Goal: Information Seeking & Learning: Learn about a topic

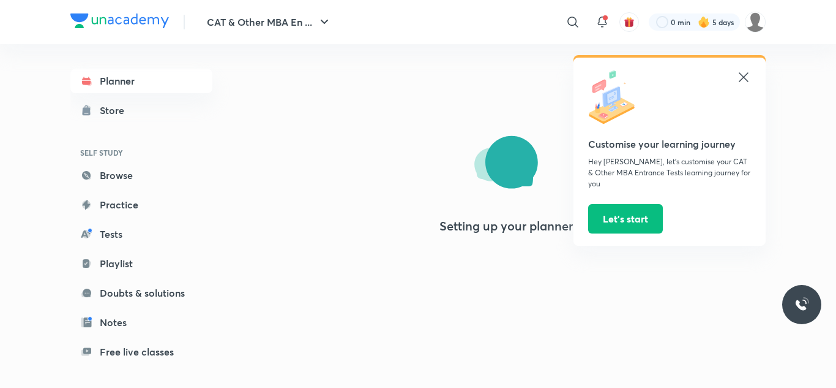
click at [738, 75] on icon at bounding box center [744, 77] width 15 height 15
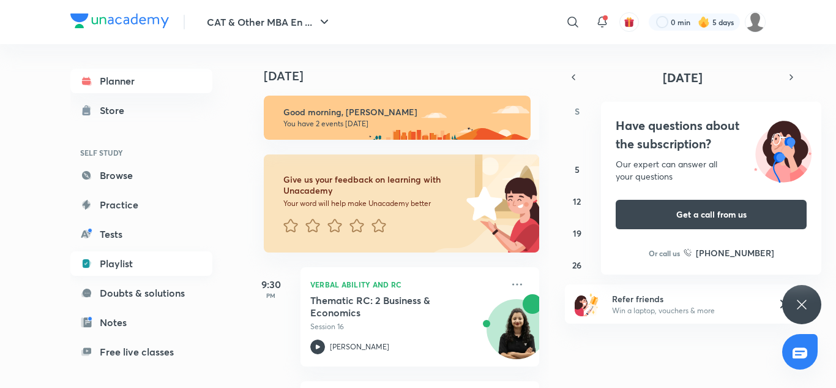
click at [116, 261] on link "Playlist" at bounding box center [141, 263] width 142 height 24
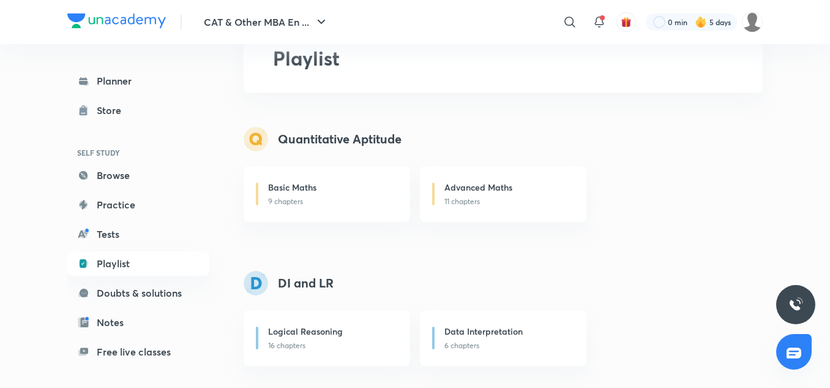
scroll to position [98, 0]
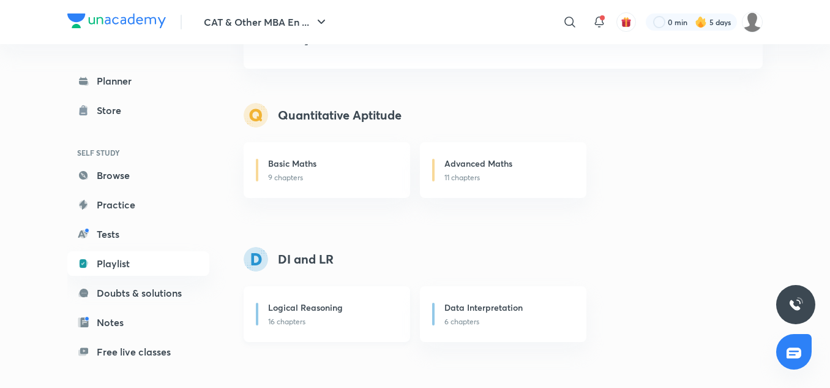
click at [348, 312] on div "Logical Reasoning" at bounding box center [331, 308] width 127 height 15
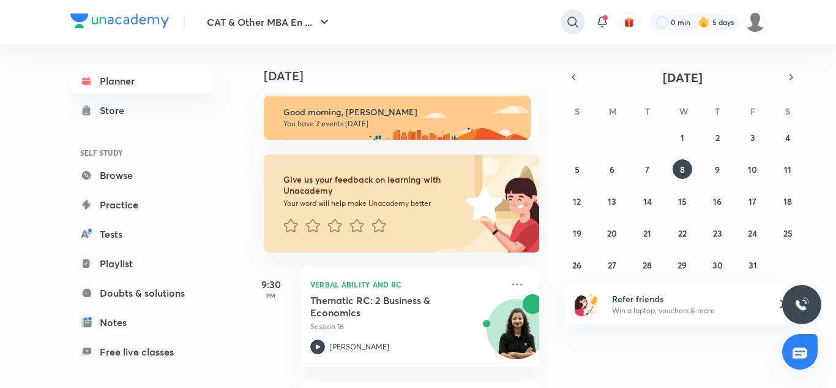
click at [572, 18] on icon at bounding box center [573, 22] width 15 height 15
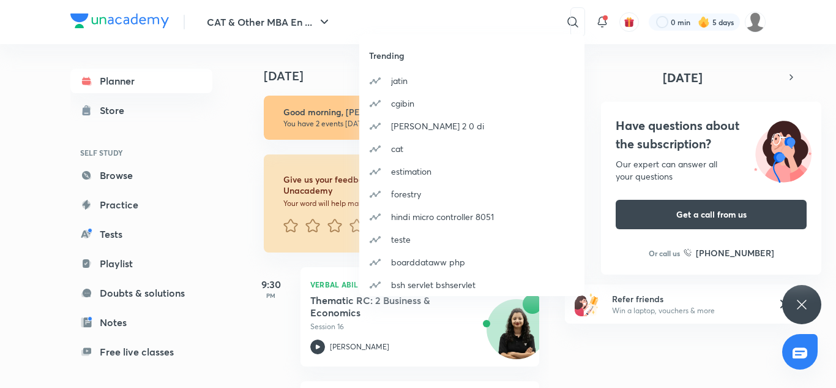
click at [424, 24] on div "Trending [PERSON_NAME] cgibin [PERSON_NAME] 2 0 di cat estimation forestry hind…" at bounding box center [418, 194] width 836 height 388
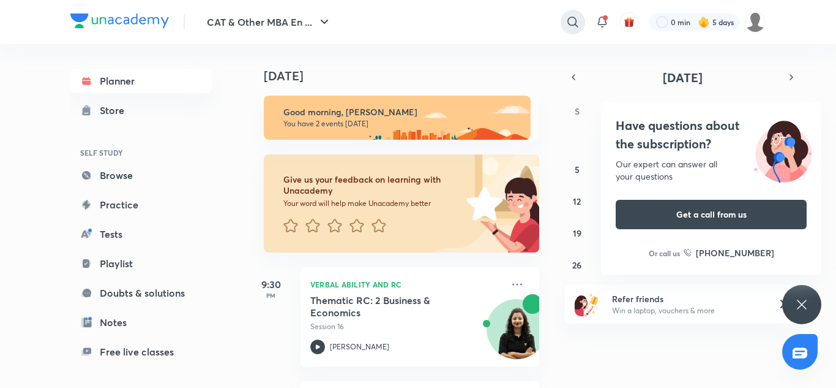
click at [566, 20] on icon at bounding box center [573, 22] width 15 height 15
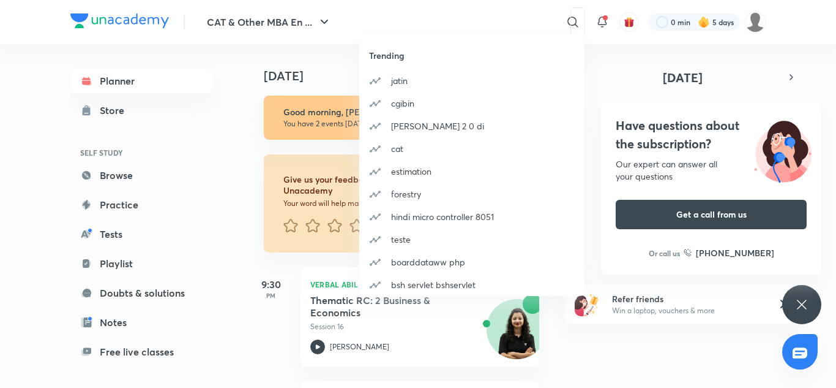
click at [425, 23] on div "Trending [PERSON_NAME] cgibin [PERSON_NAME] 2 0 di cat estimation forestry hind…" at bounding box center [418, 194] width 836 height 388
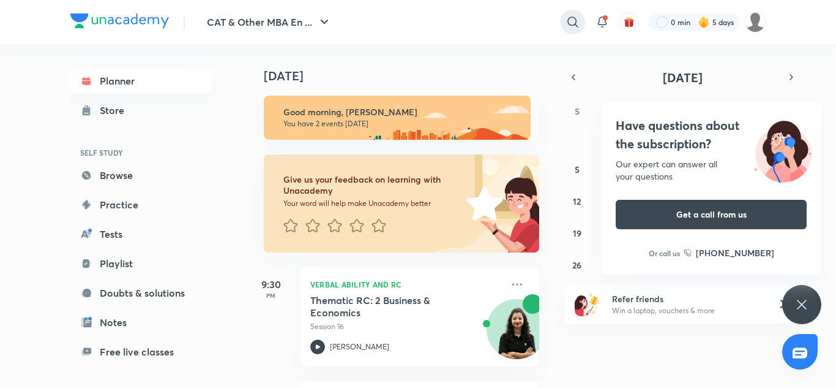
click at [574, 20] on icon at bounding box center [573, 22] width 15 height 15
type input "binary logic [PERSON_NAME]"
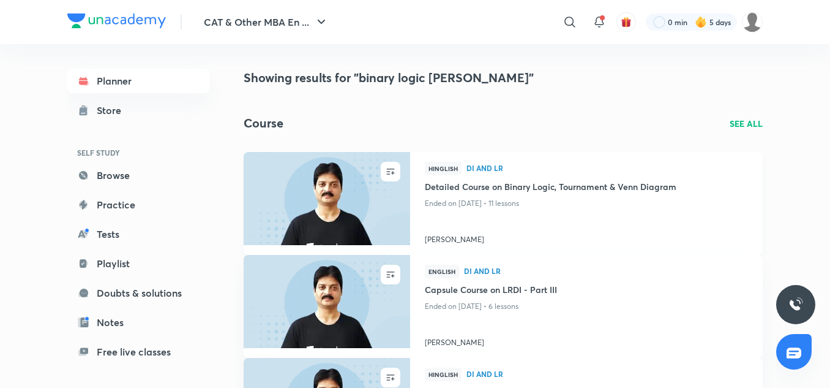
click at [342, 187] on img at bounding box center [327, 198] width 170 height 95
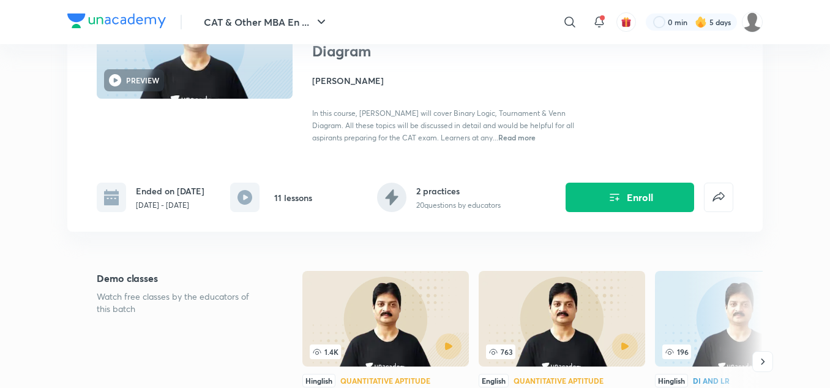
scroll to position [147, 0]
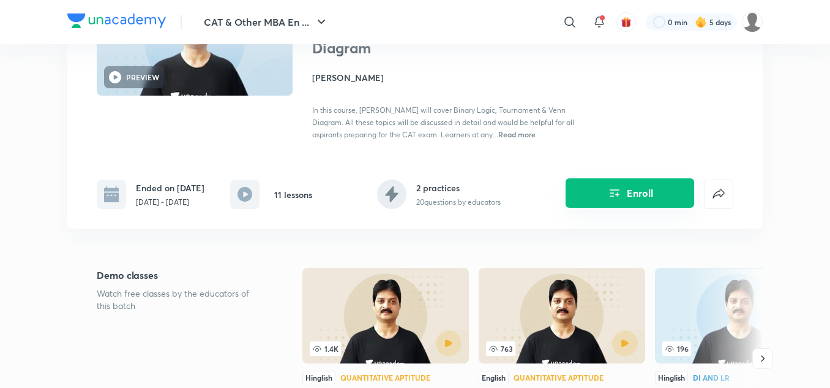
click at [632, 181] on button "Enroll" at bounding box center [630, 192] width 129 height 29
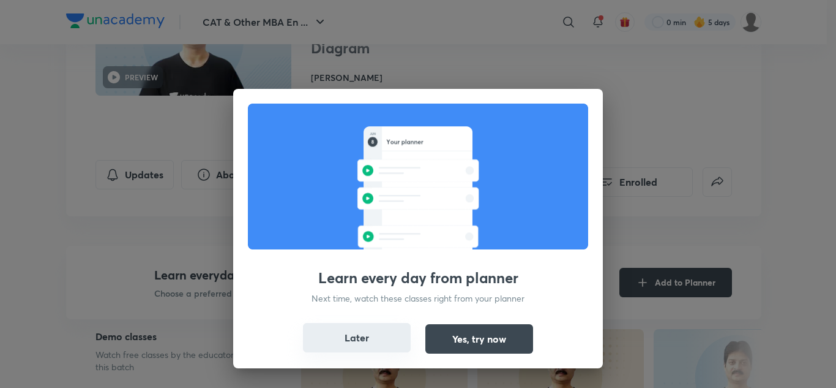
click at [393, 332] on button "Later" at bounding box center [357, 337] width 108 height 29
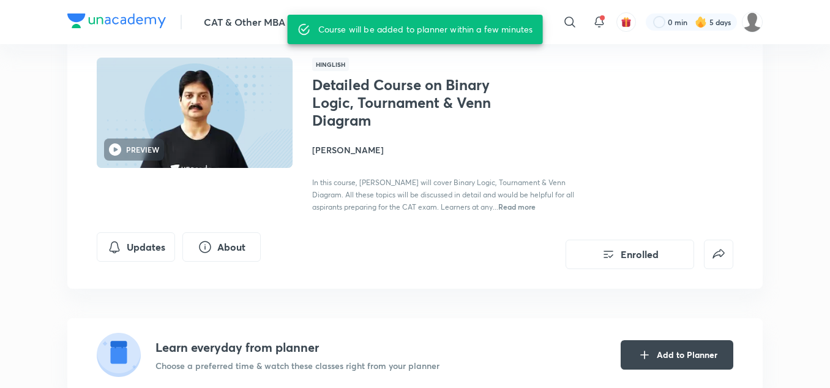
scroll to position [73, 0]
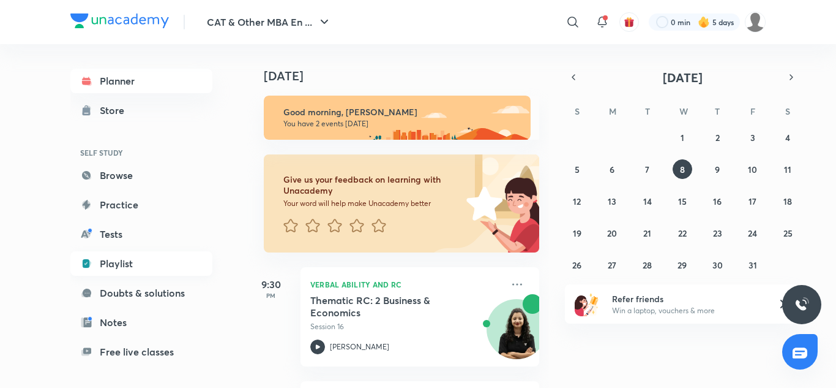
click at [116, 267] on link "Playlist" at bounding box center [141, 263] width 142 height 24
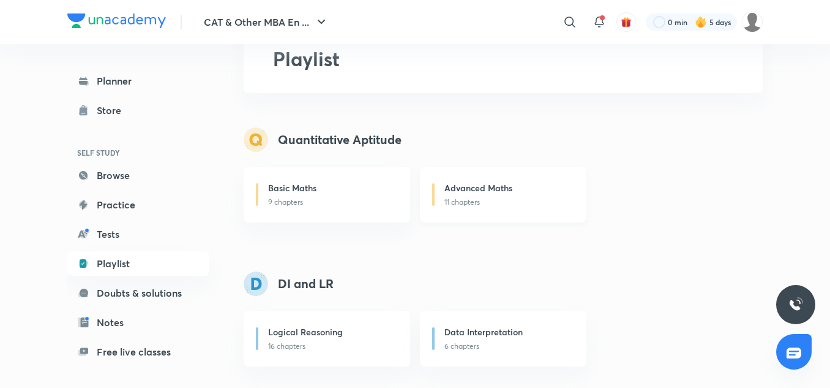
scroll to position [98, 0]
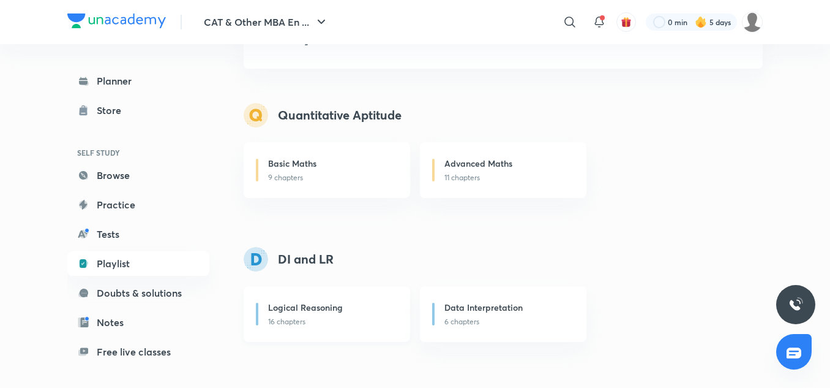
click at [356, 310] on div "Logical Reasoning" at bounding box center [331, 308] width 127 height 15
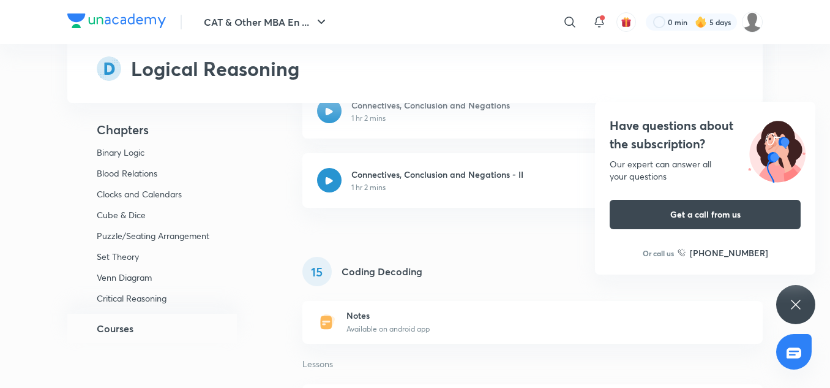
scroll to position [6344, 0]
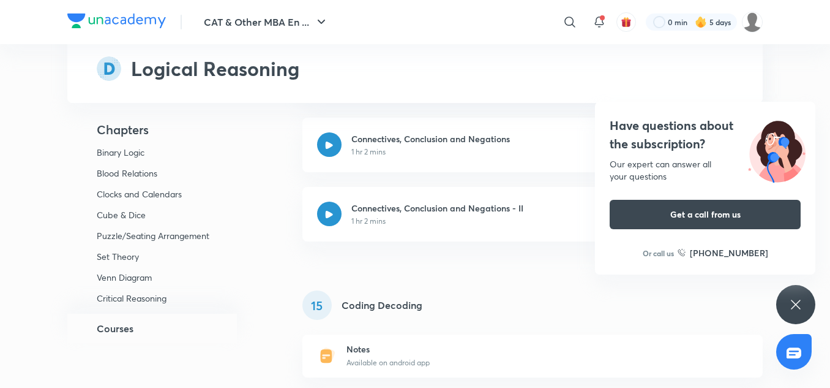
click at [92, 17] on img at bounding box center [116, 20] width 99 height 15
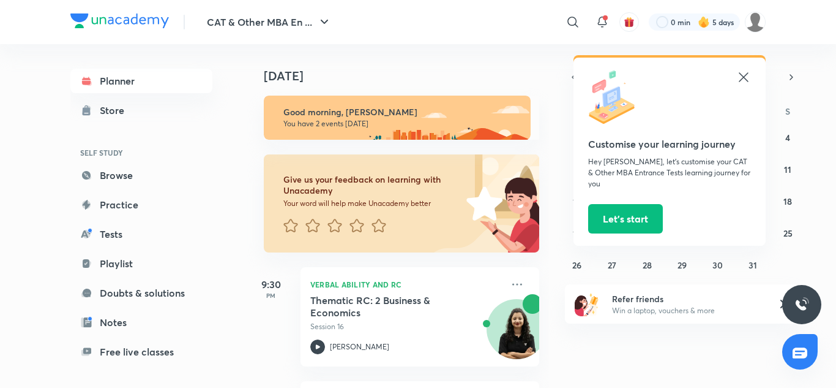
click at [742, 76] on icon at bounding box center [744, 77] width 15 height 15
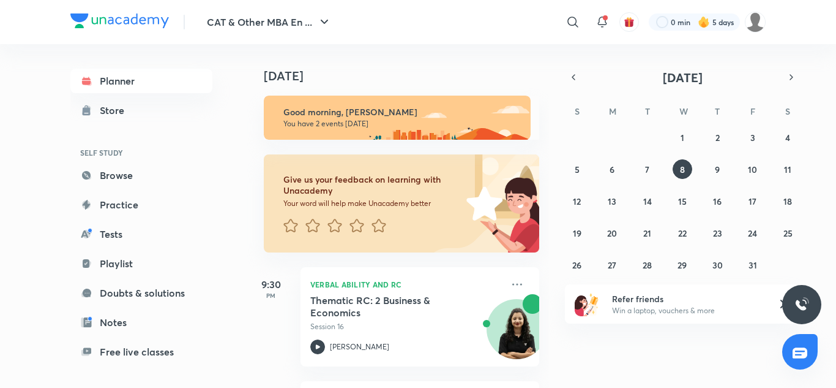
click at [238, 333] on div "Planner Store SELF STUDY Browse Practice Tests Playlist Doubts & solutions Note…" at bounding box center [418, 216] width 696 height 344
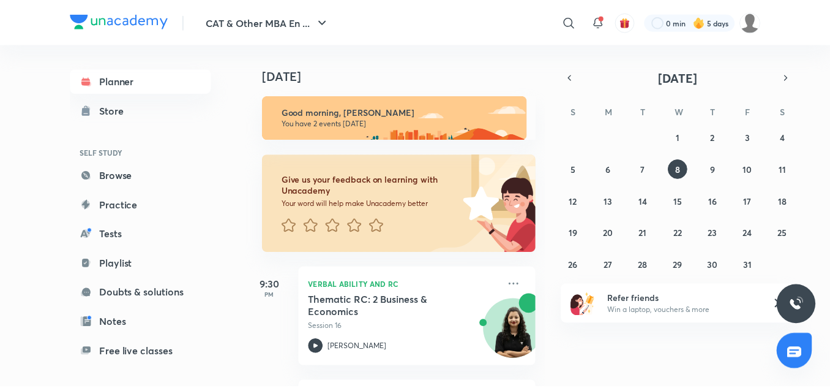
scroll to position [105, 0]
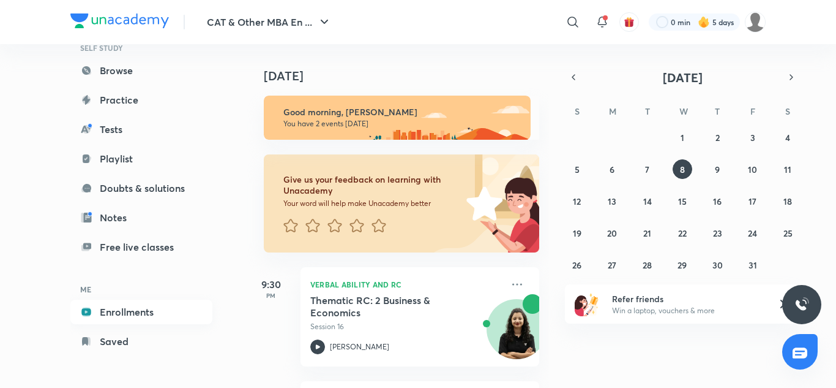
click at [140, 314] on link "Enrollments" at bounding box center [141, 311] width 142 height 24
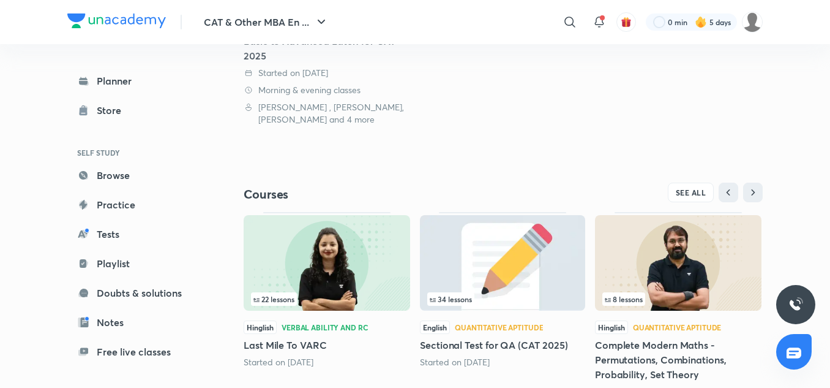
scroll to position [318, 0]
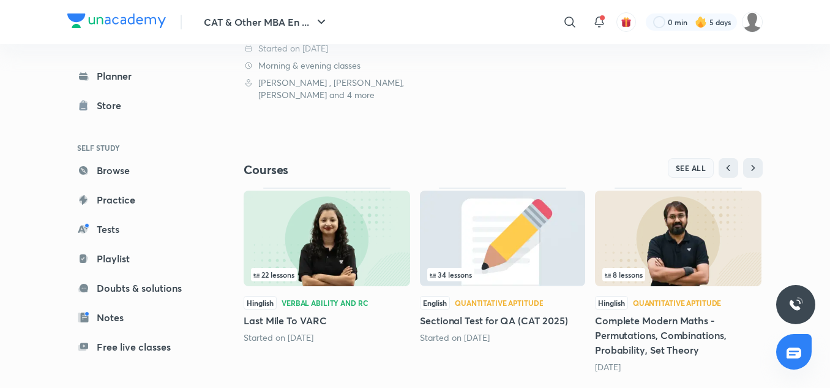
click at [701, 170] on span "SEE ALL" at bounding box center [691, 167] width 31 height 9
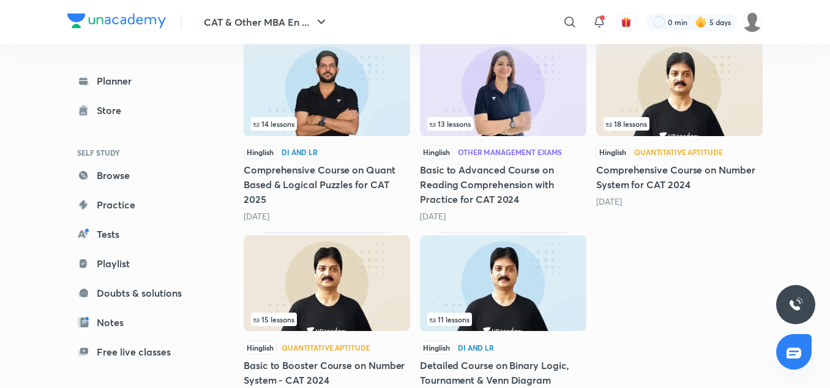
scroll to position [1512, 0]
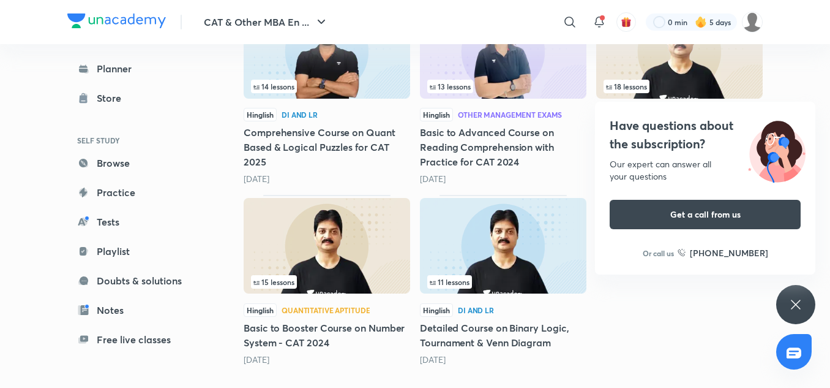
click at [489, 254] on img at bounding box center [503, 246] width 167 height 96
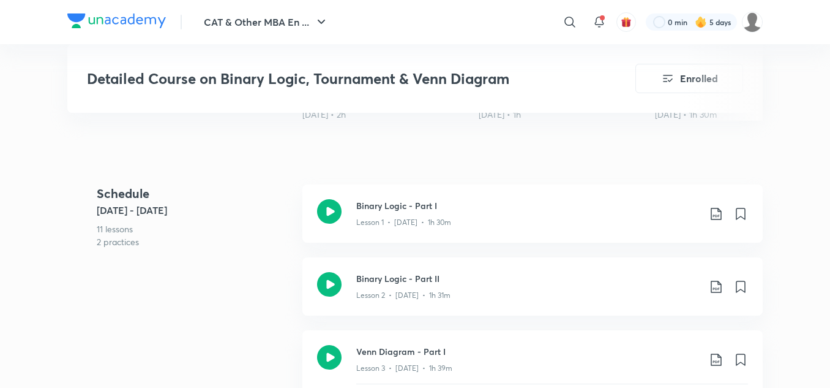
scroll to position [539, 0]
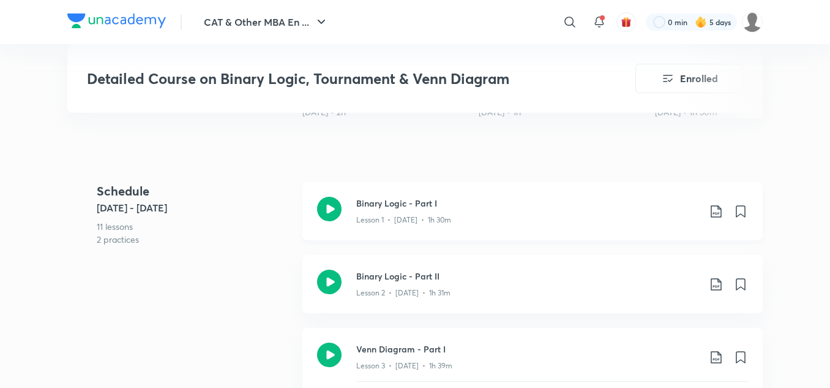
click at [335, 208] on icon at bounding box center [329, 209] width 24 height 24
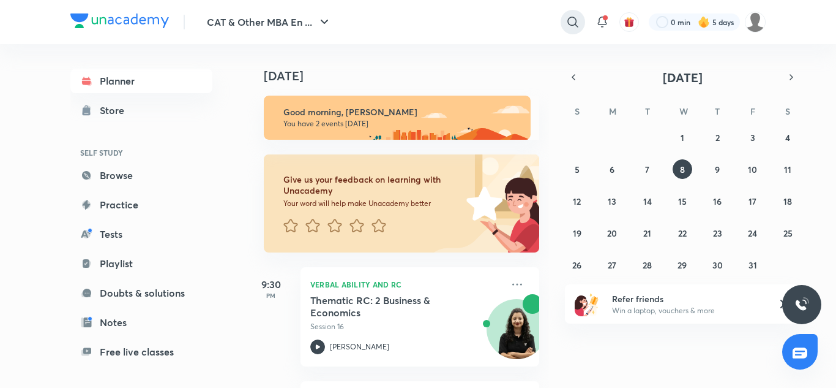
click at [571, 26] on icon at bounding box center [573, 22] width 10 height 10
type input "DI LOKESH AGARWAL"
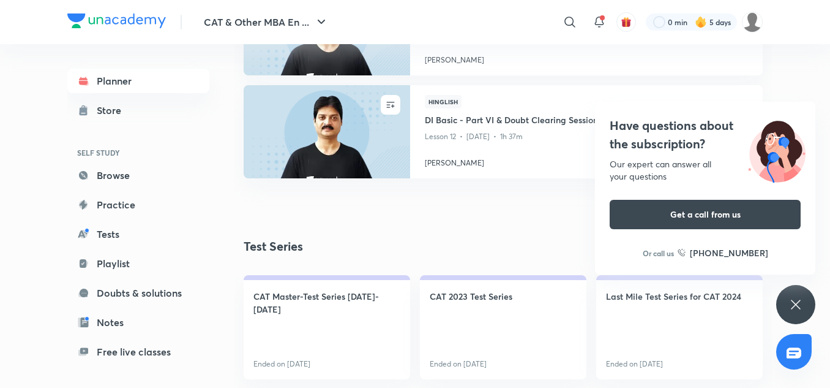
scroll to position [1193, 0]
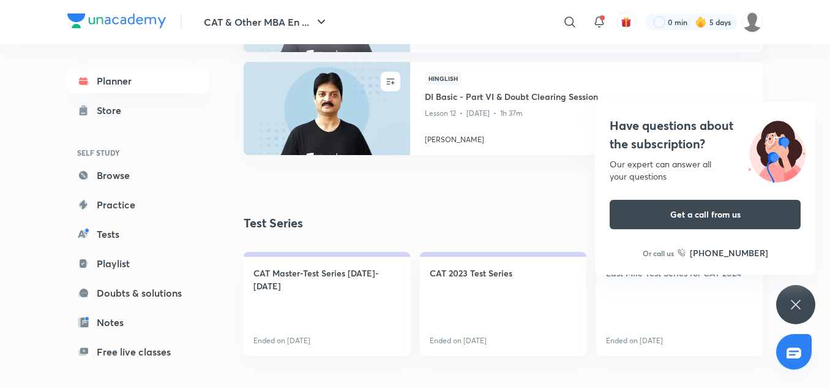
click at [808, 298] on div "Have questions about the subscription? Our expert can answer all your questions…" at bounding box center [795, 304] width 39 height 39
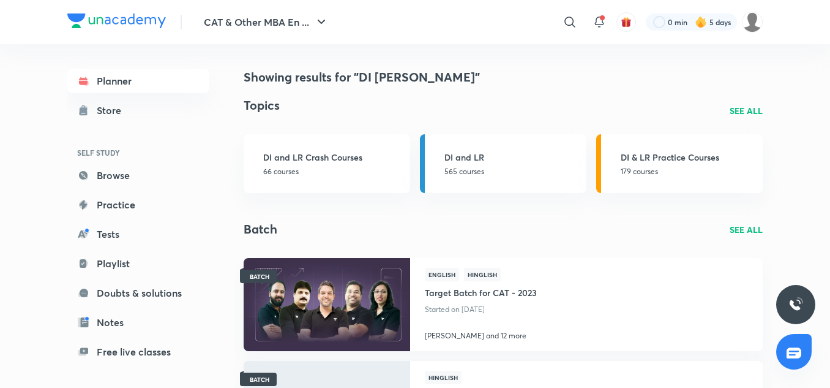
scroll to position [0, 0]
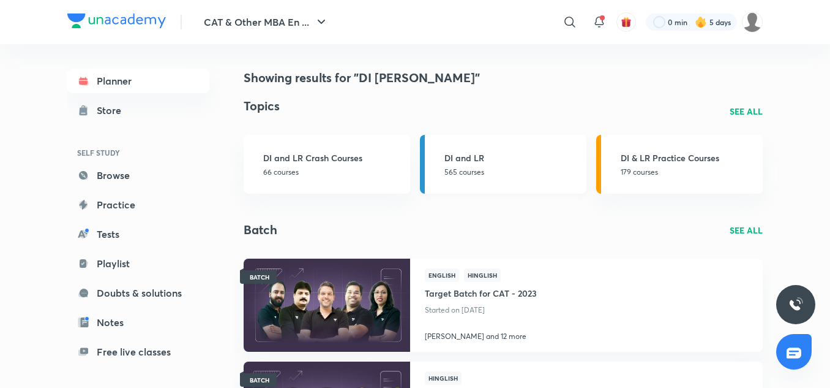
click at [547, 162] on h3 "DI and LR" at bounding box center [512, 157] width 135 height 13
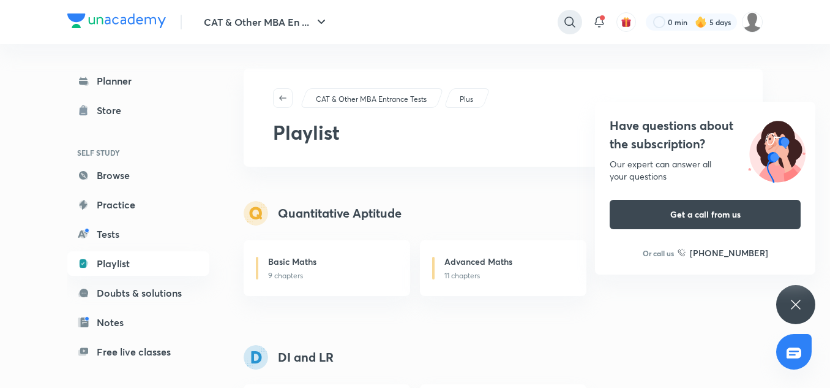
click at [575, 18] on icon at bounding box center [570, 22] width 15 height 15
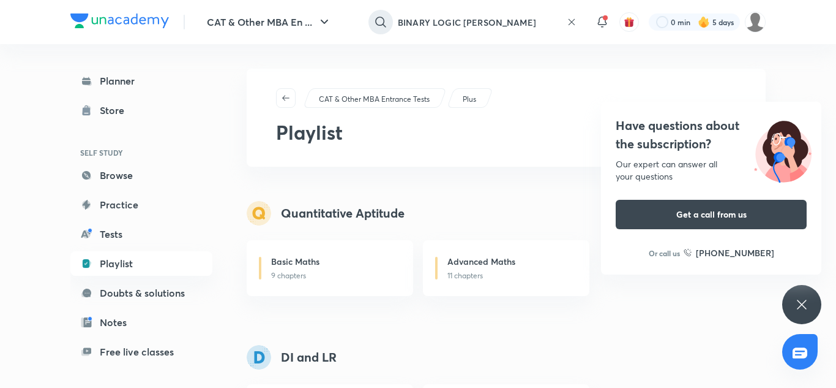
type input "BINARY LOGIC LOKESH AGARWAL"
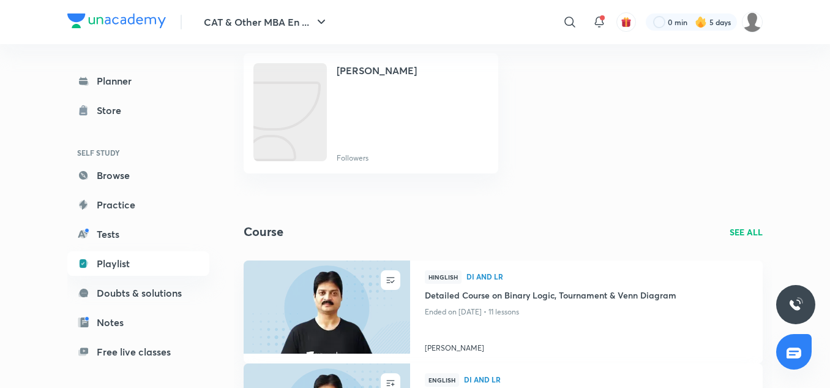
scroll to position [98, 0]
click at [758, 227] on p "SEE ALL" at bounding box center [746, 232] width 33 height 13
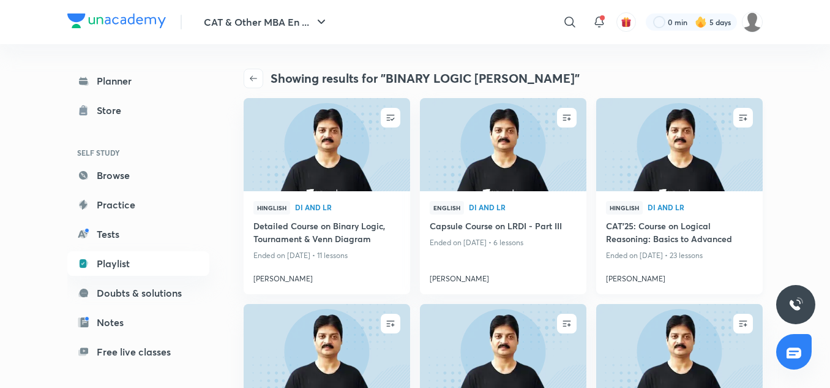
click at [703, 140] on img at bounding box center [680, 144] width 170 height 95
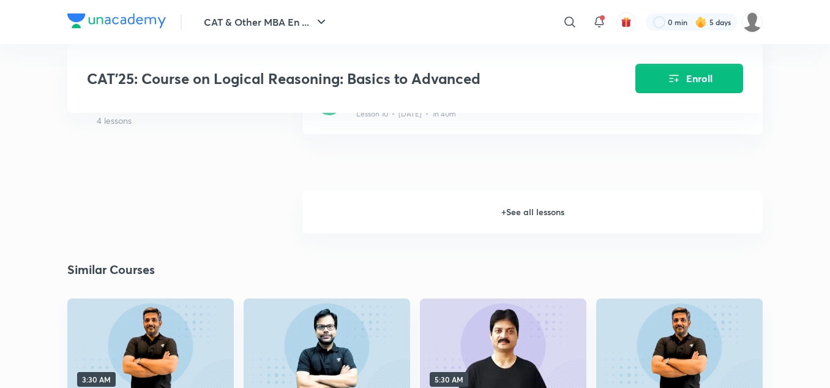
scroll to position [1298, 0]
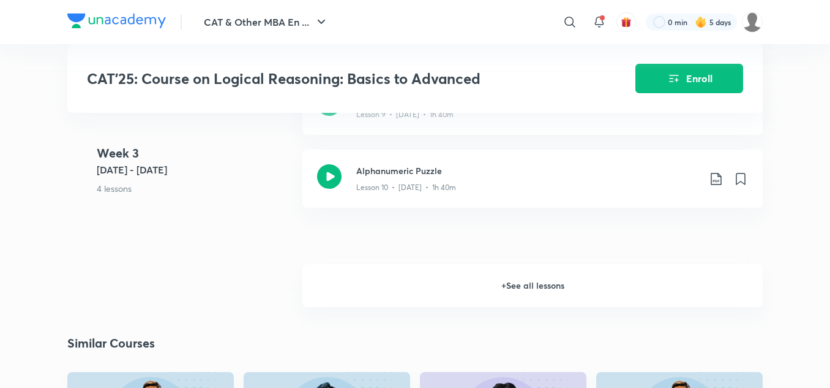
click at [554, 281] on h6 "+ See all lessons" at bounding box center [533, 285] width 460 height 43
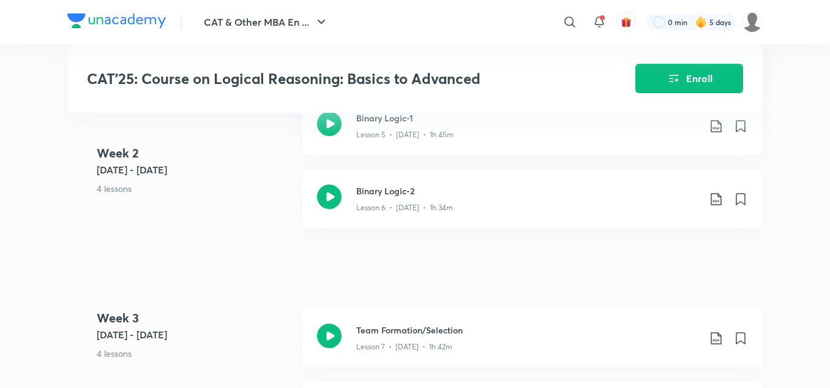
scroll to position [882, 0]
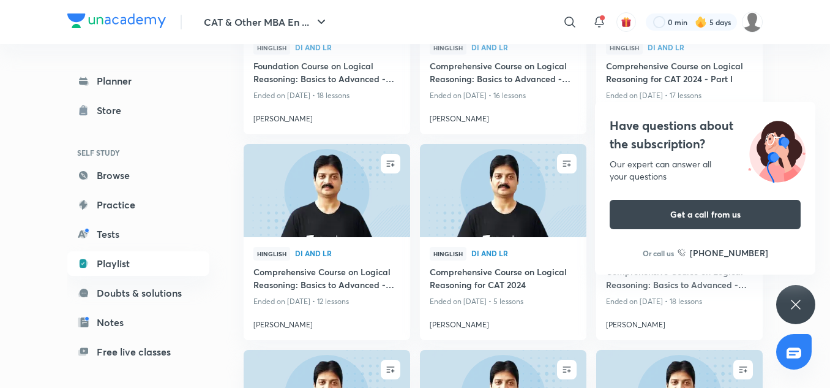
scroll to position [367, 0]
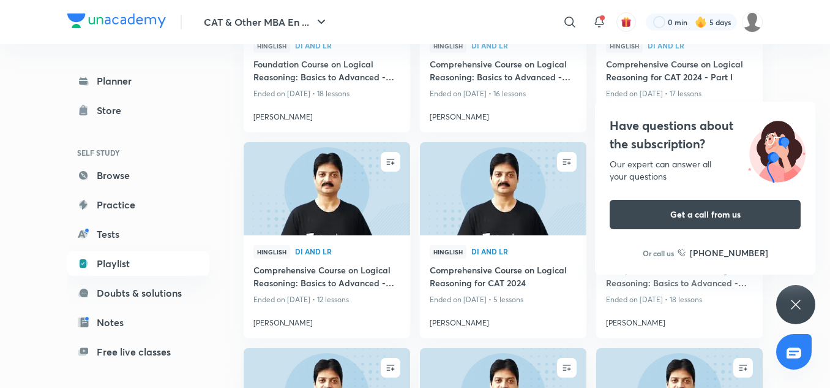
click at [812, 301] on div "Have questions about the subscription? Our expert can answer all your questions…" at bounding box center [795, 304] width 39 height 39
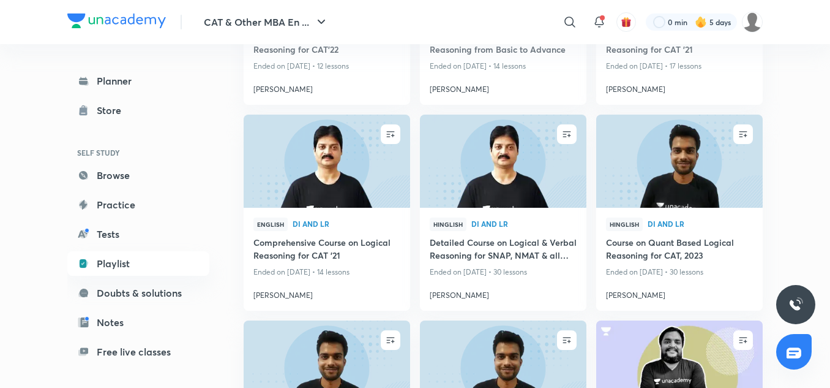
scroll to position [1249, 0]
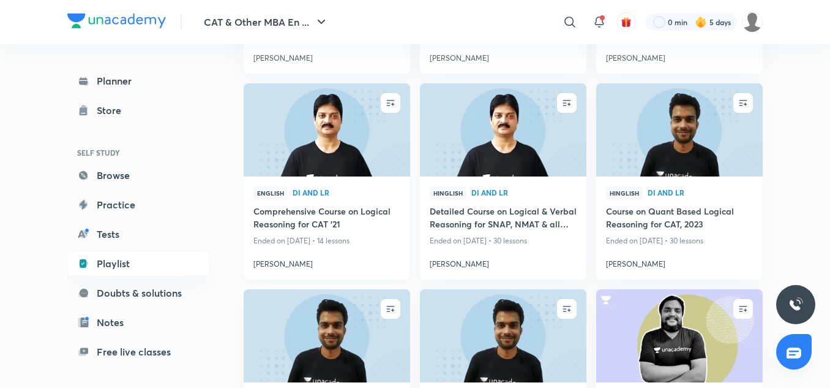
click at [351, 138] on img at bounding box center [327, 129] width 170 height 95
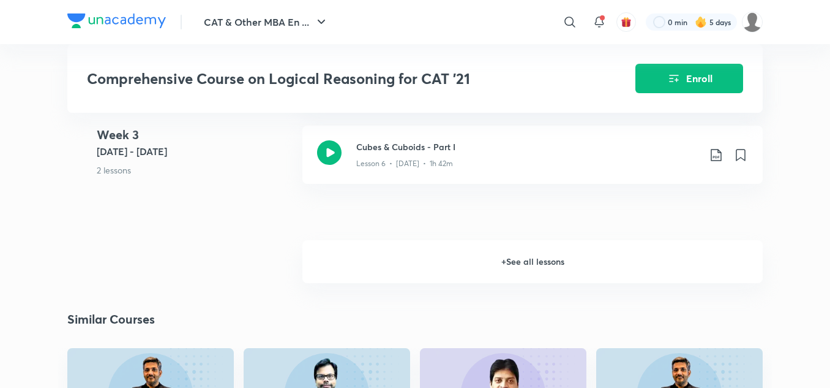
scroll to position [1029, 0]
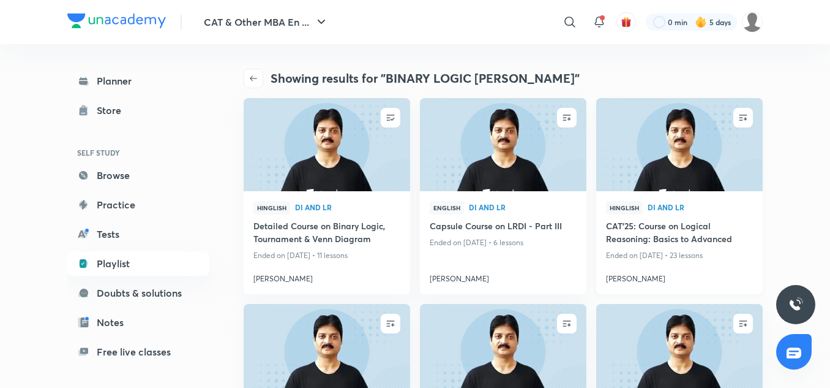
click at [652, 189] on img at bounding box center [680, 144] width 170 height 95
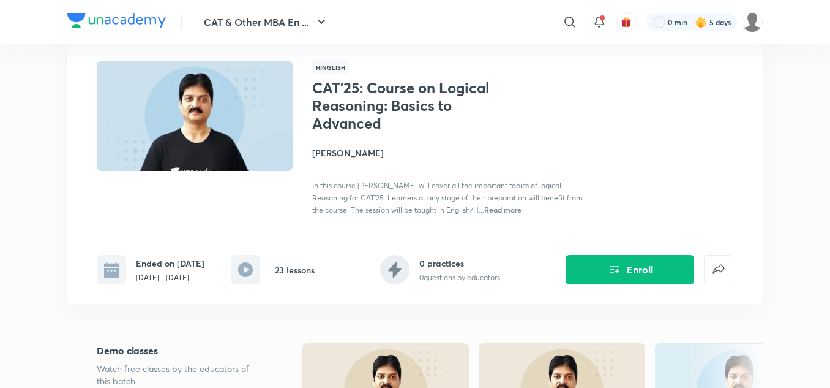
scroll to position [73, 0]
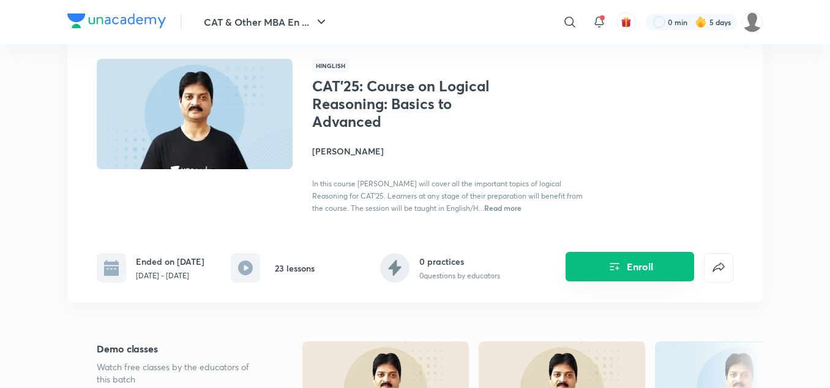
click at [611, 263] on icon "Enroll" at bounding box center [614, 266] width 15 height 15
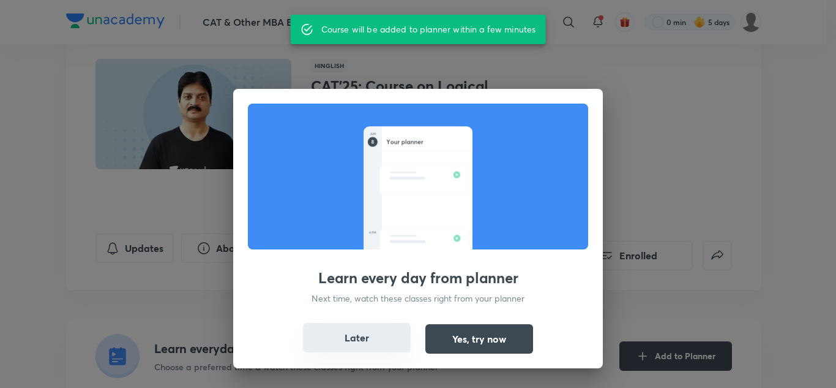
click at [361, 345] on button "Later" at bounding box center [357, 337] width 108 height 29
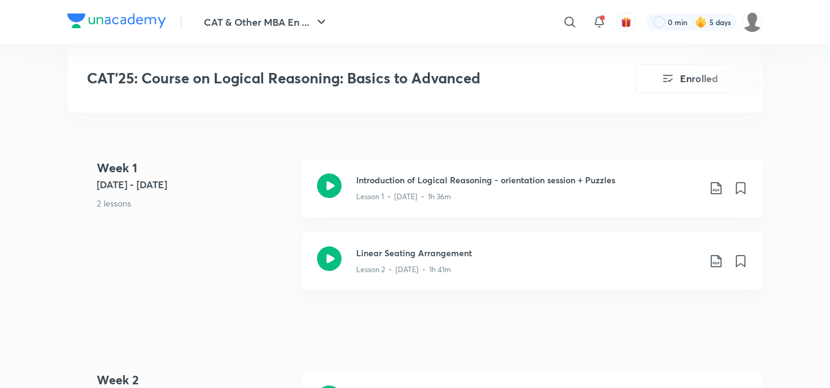
scroll to position [563, 0]
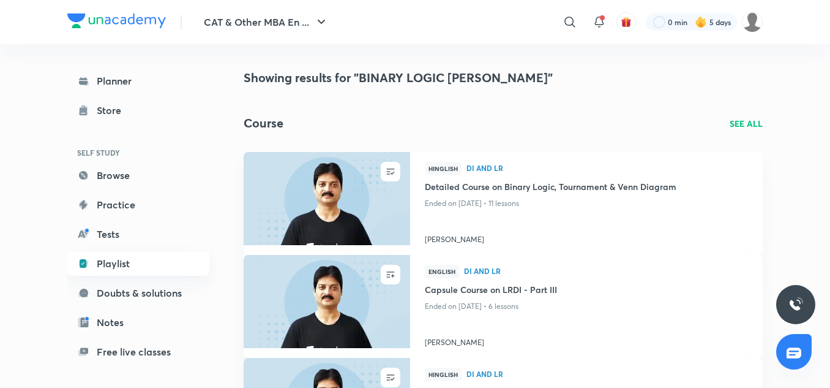
click at [121, 261] on link "Playlist" at bounding box center [138, 263] width 142 height 24
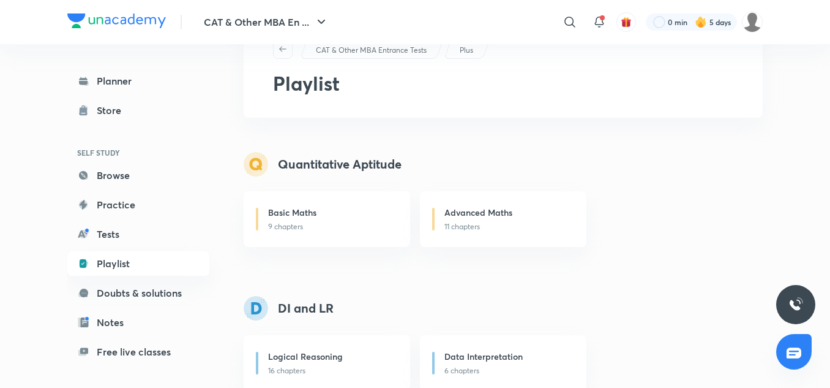
scroll to position [73, 0]
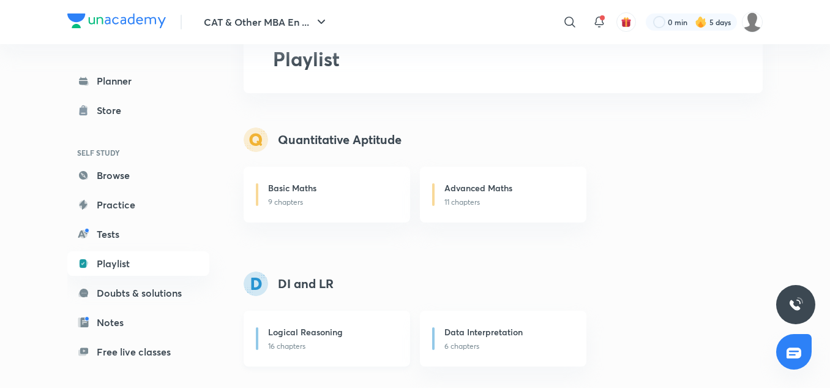
click at [363, 339] on div "Logical Reasoning" at bounding box center [331, 332] width 127 height 15
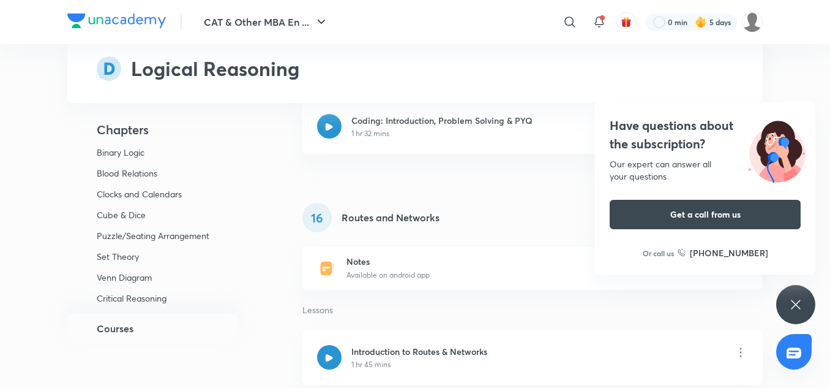
scroll to position [146, 0]
drag, startPoint x: 264, startPoint y: 200, endPoint x: 263, endPoint y: 178, distance: 22.7
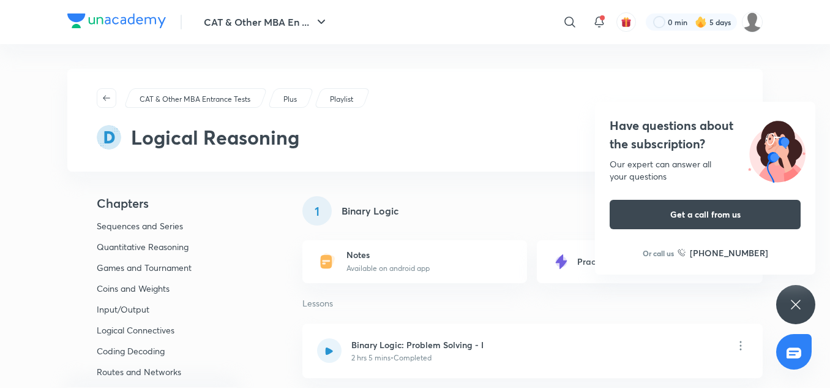
scroll to position [24, 0]
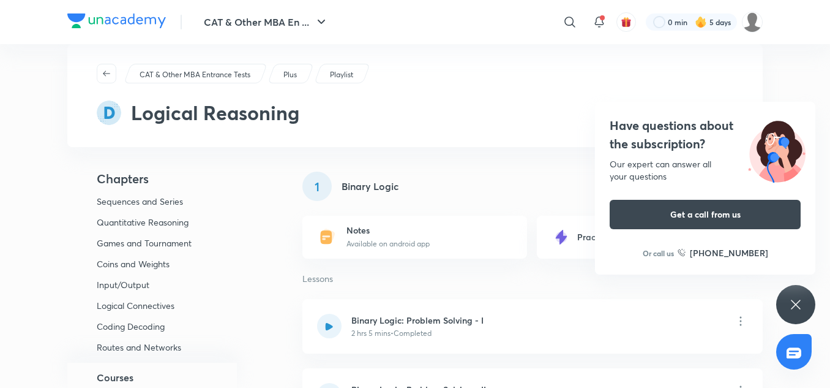
drag, startPoint x: 83, startPoint y: 7, endPoint x: 82, endPoint y: 15, distance: 7.4
click at [82, 15] on div "CAT & Other MBA En ... ​ 0 min 5 days" at bounding box center [415, 22] width 696 height 44
click at [82, 15] on img at bounding box center [116, 20] width 99 height 15
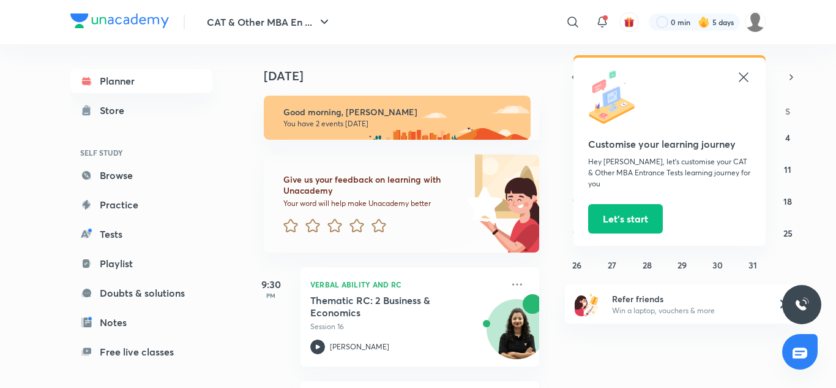
scroll to position [105, 0]
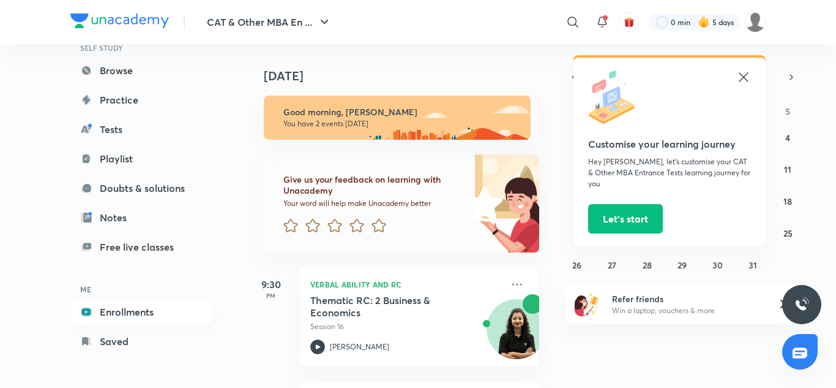
click at [183, 317] on link "Enrollments" at bounding box center [141, 311] width 142 height 24
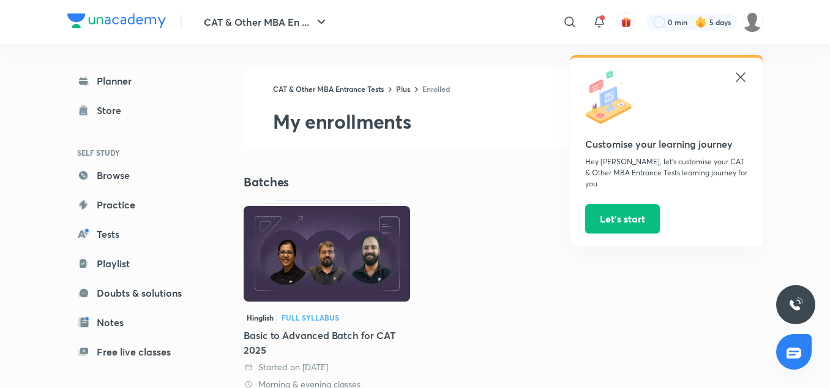
click at [741, 76] on icon at bounding box center [741, 77] width 15 height 15
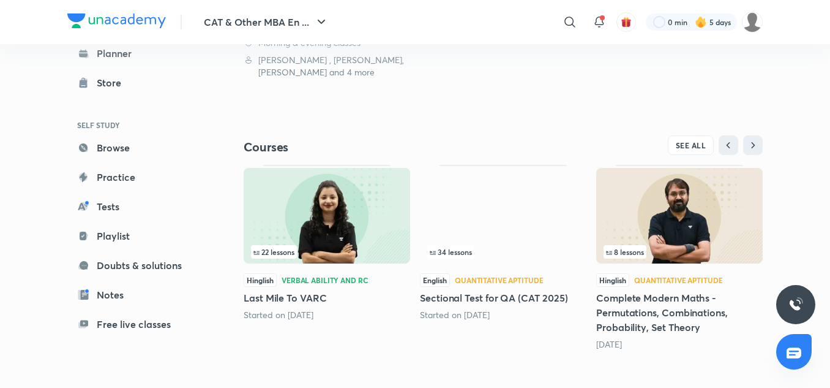
scroll to position [345, 0]
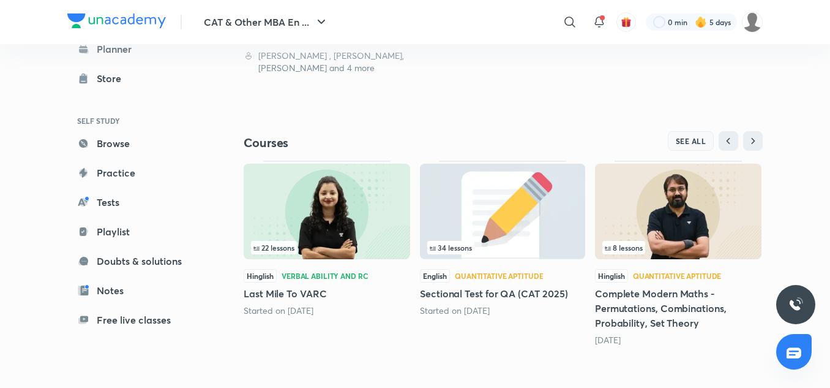
click at [674, 144] on button "SEE ALL" at bounding box center [691, 141] width 47 height 20
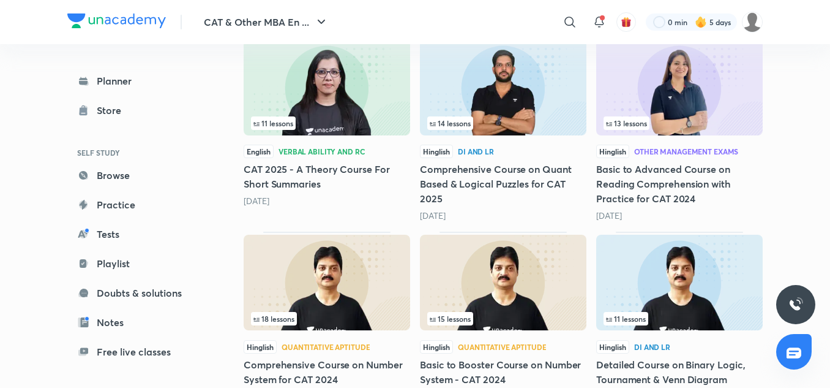
scroll to position [1512, 0]
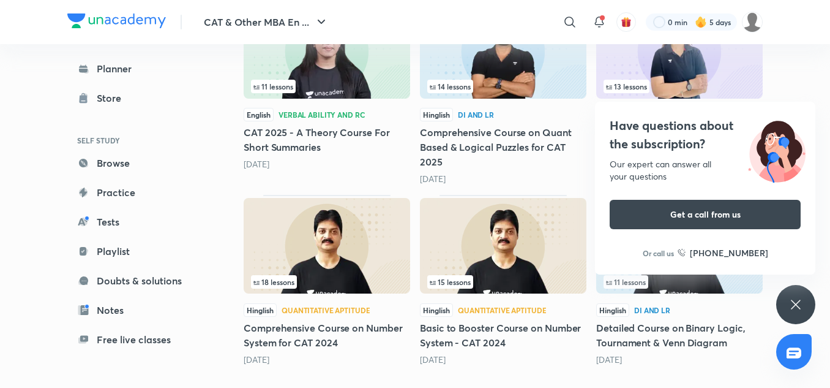
click at [789, 301] on icon at bounding box center [796, 304] width 15 height 15
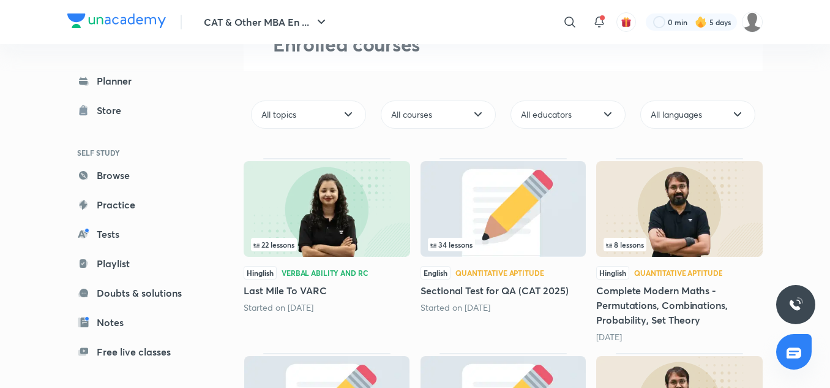
scroll to position [0, 0]
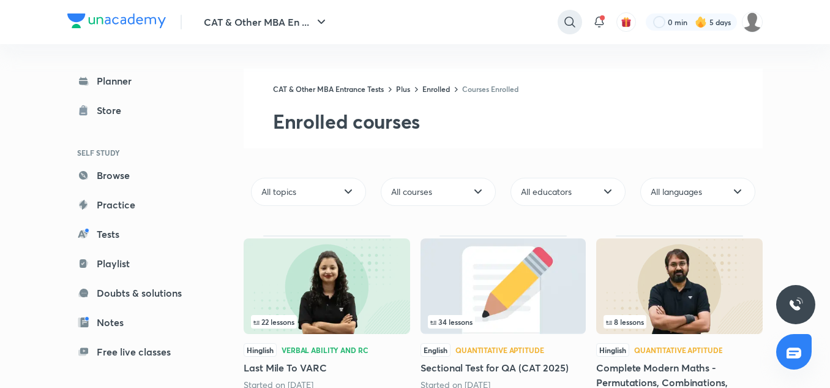
click at [573, 24] on icon at bounding box center [570, 22] width 15 height 15
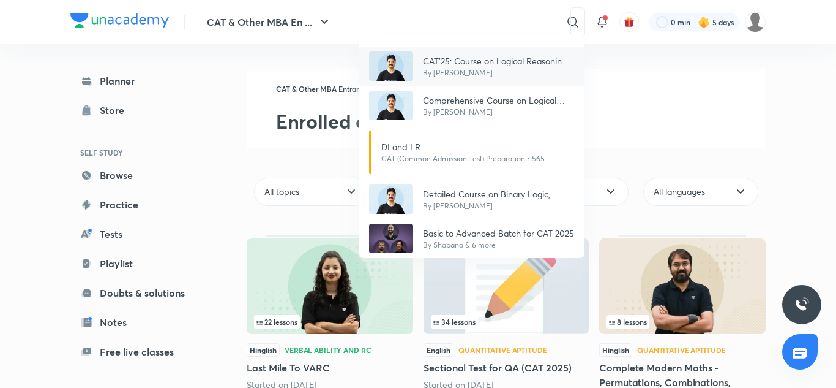
click at [481, 65] on p "CAT'25: Course on Logical Reasoning: Basics to Advanced" at bounding box center [499, 60] width 152 height 13
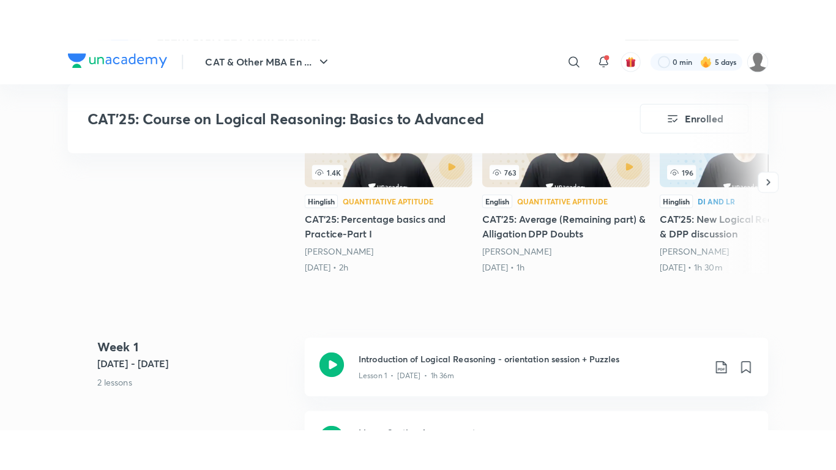
scroll to position [416, 0]
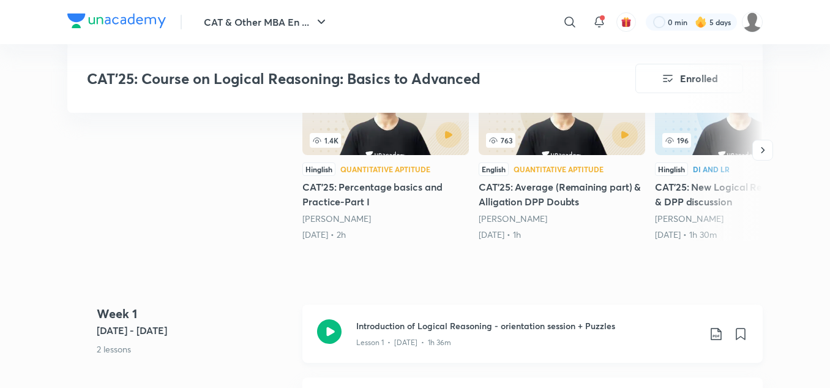
click at [334, 329] on icon at bounding box center [329, 331] width 24 height 24
